Goal: Check status: Check status

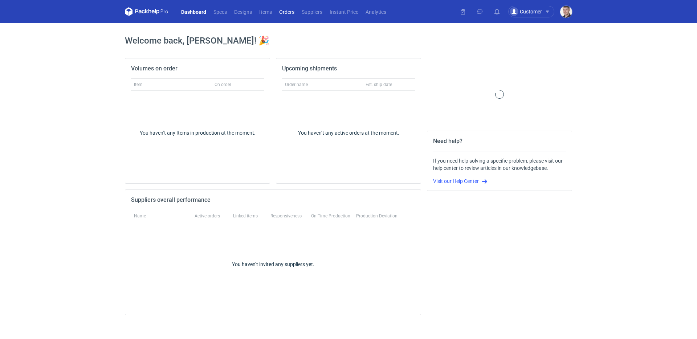
click at [293, 13] on link "Orders" at bounding box center [287, 11] width 23 height 9
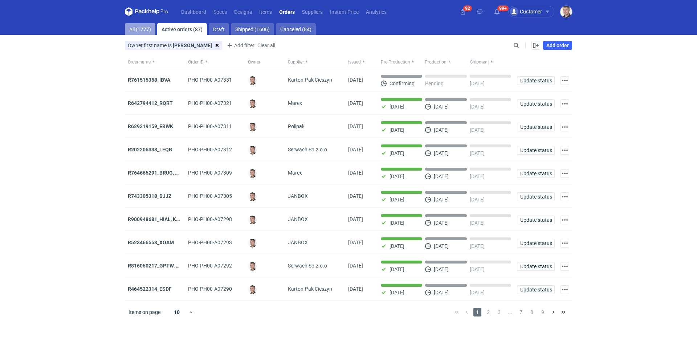
click at [145, 30] on link "All (1777)" at bounding box center [140, 29] width 30 height 12
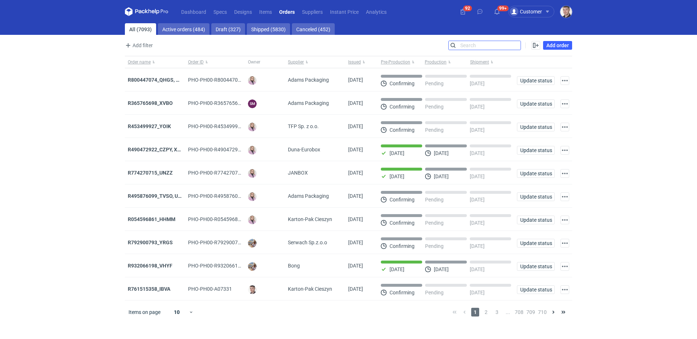
click at [518, 44] on input "Search" at bounding box center [485, 45] width 72 height 9
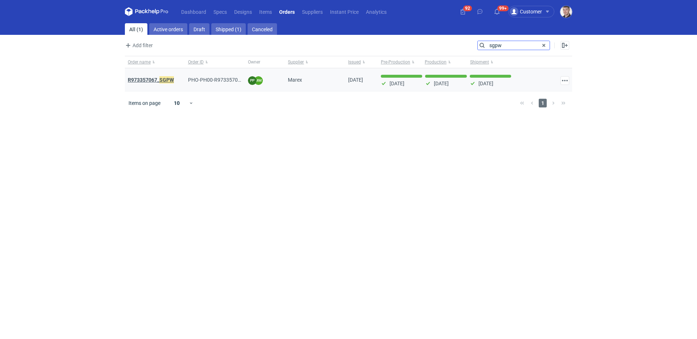
type input "sgpw"
click at [158, 81] on strong "R973357067_ SGPW" at bounding box center [151, 80] width 46 height 8
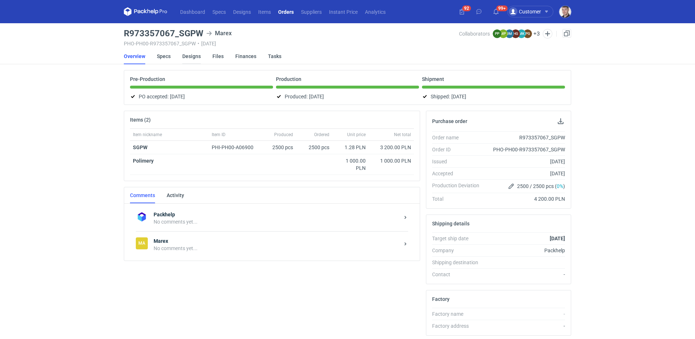
click at [191, 55] on link "Designs" at bounding box center [191, 56] width 19 height 16
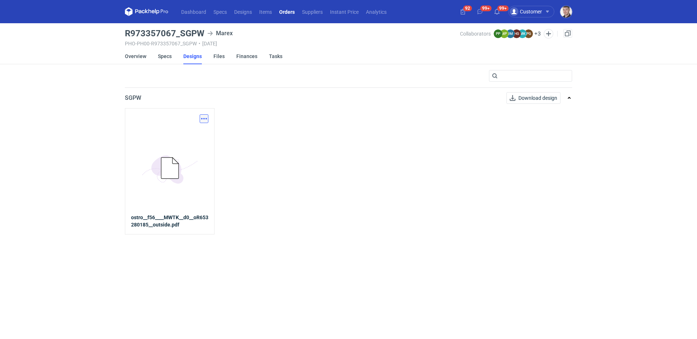
click at [204, 118] on button "button" at bounding box center [204, 118] width 9 height 9
click at [192, 135] on link "Download design part" at bounding box center [172, 135] width 67 height 12
drag, startPoint x: 123, startPoint y: 34, endPoint x: 203, endPoint y: 34, distance: 80.2
click at [203, 34] on main "R973357067_SGPW Marex PHO-PH00-R973357067_SGPW • [DATE] Collaborators PP [PERSO…" at bounding box center [348, 181] width 453 height 316
click at [131, 58] on link "Overview" at bounding box center [135, 56] width 21 height 16
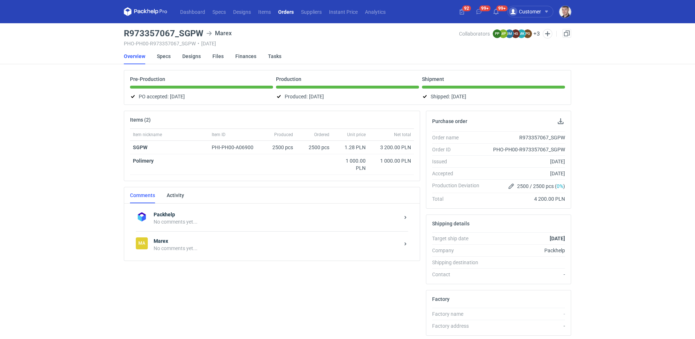
click at [209, 255] on div "[PERSON_NAME] No comments yet..." at bounding box center [272, 244] width 272 height 27
click at [163, 62] on link "Specs" at bounding box center [164, 56] width 14 height 16
